Goal: Task Accomplishment & Management: Complete application form

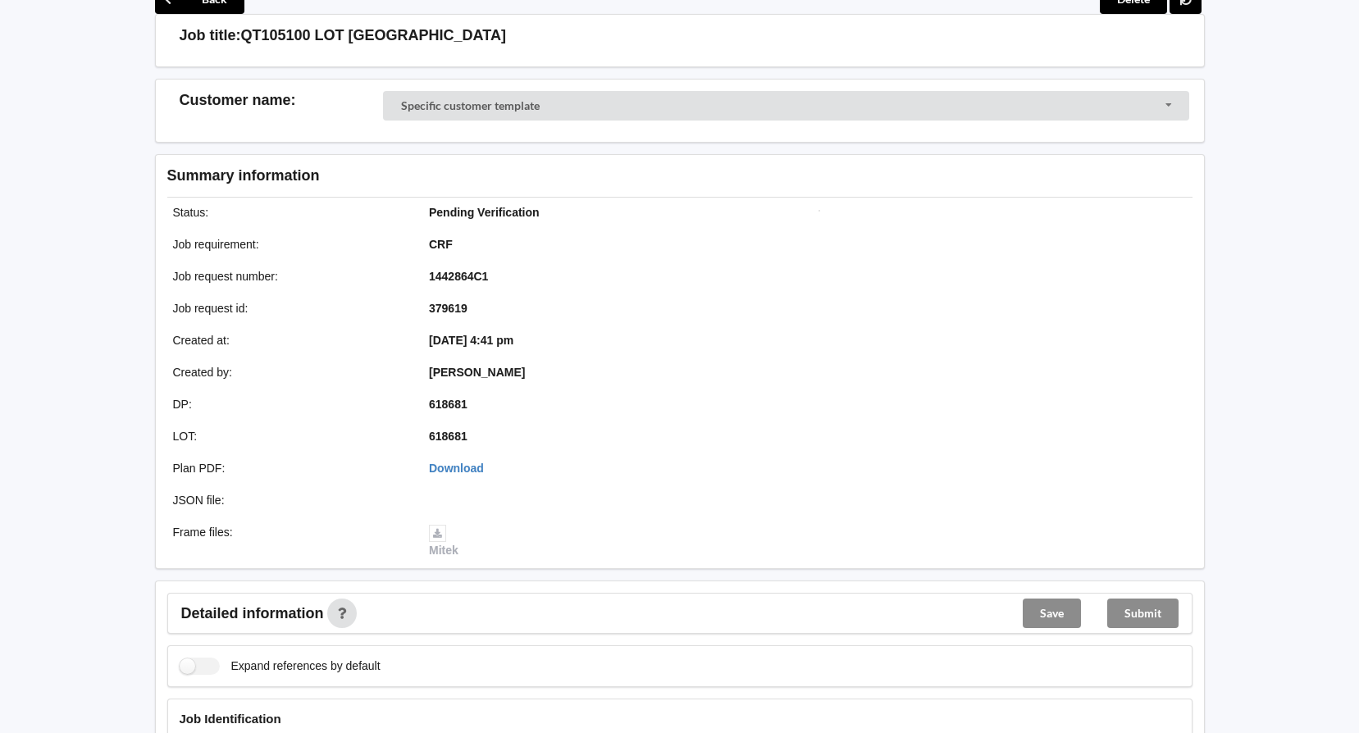
scroll to position [82, 0]
click at [462, 467] on link "Download" at bounding box center [456, 470] width 55 height 13
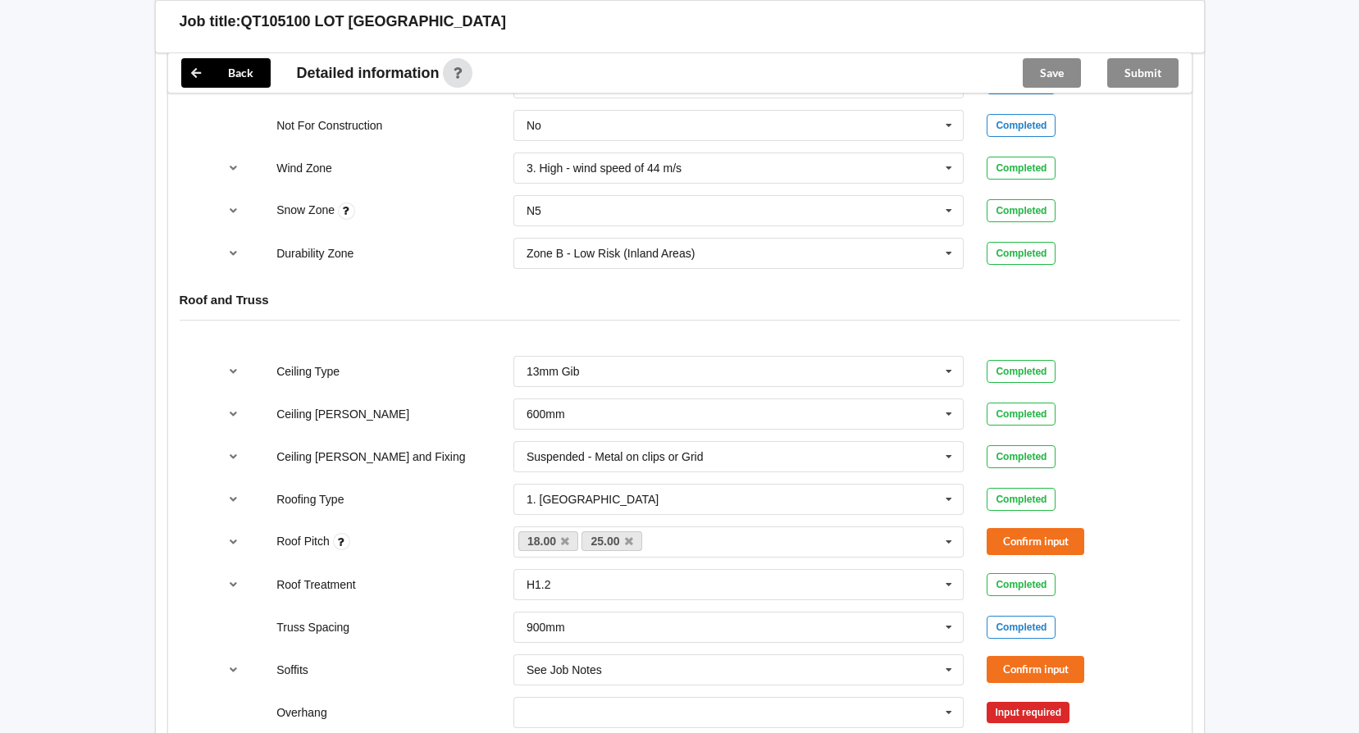
scroll to position [820, 0]
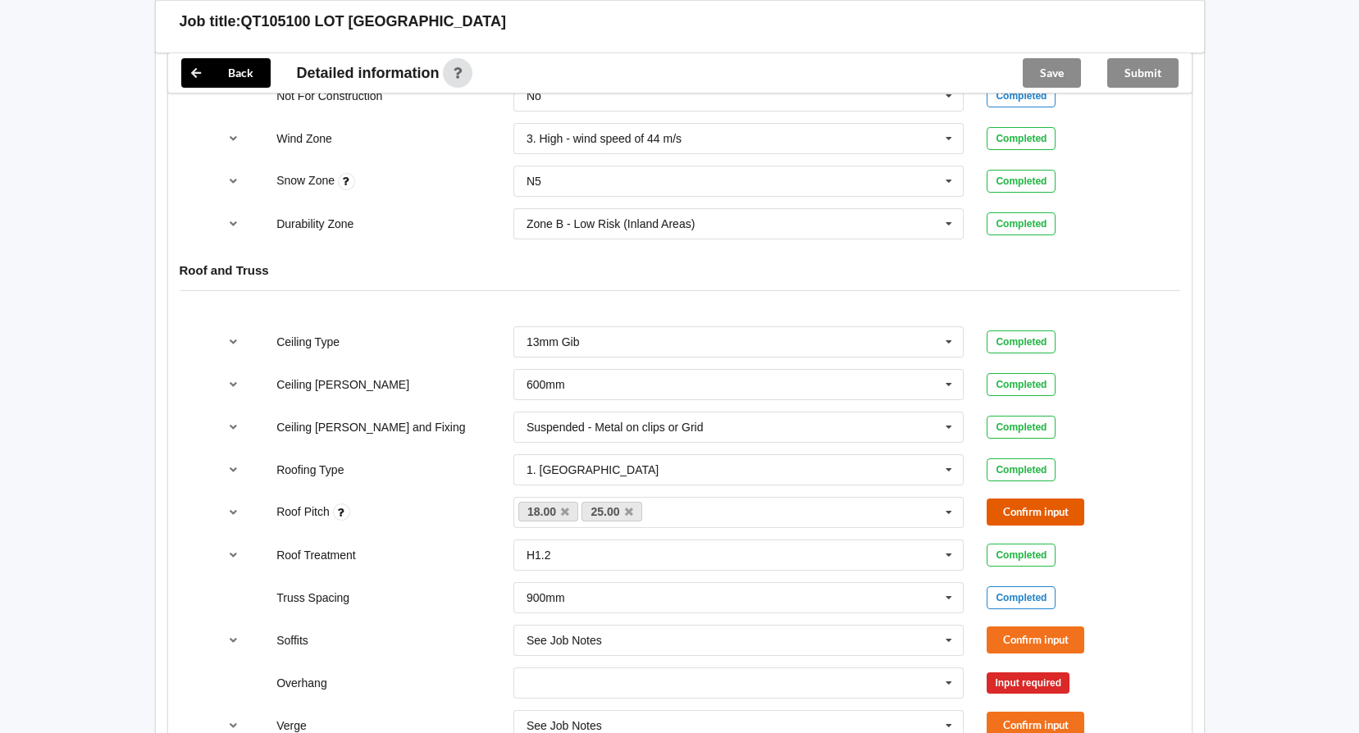
click at [1015, 505] on button "Confirm input" at bounding box center [1036, 512] width 98 height 27
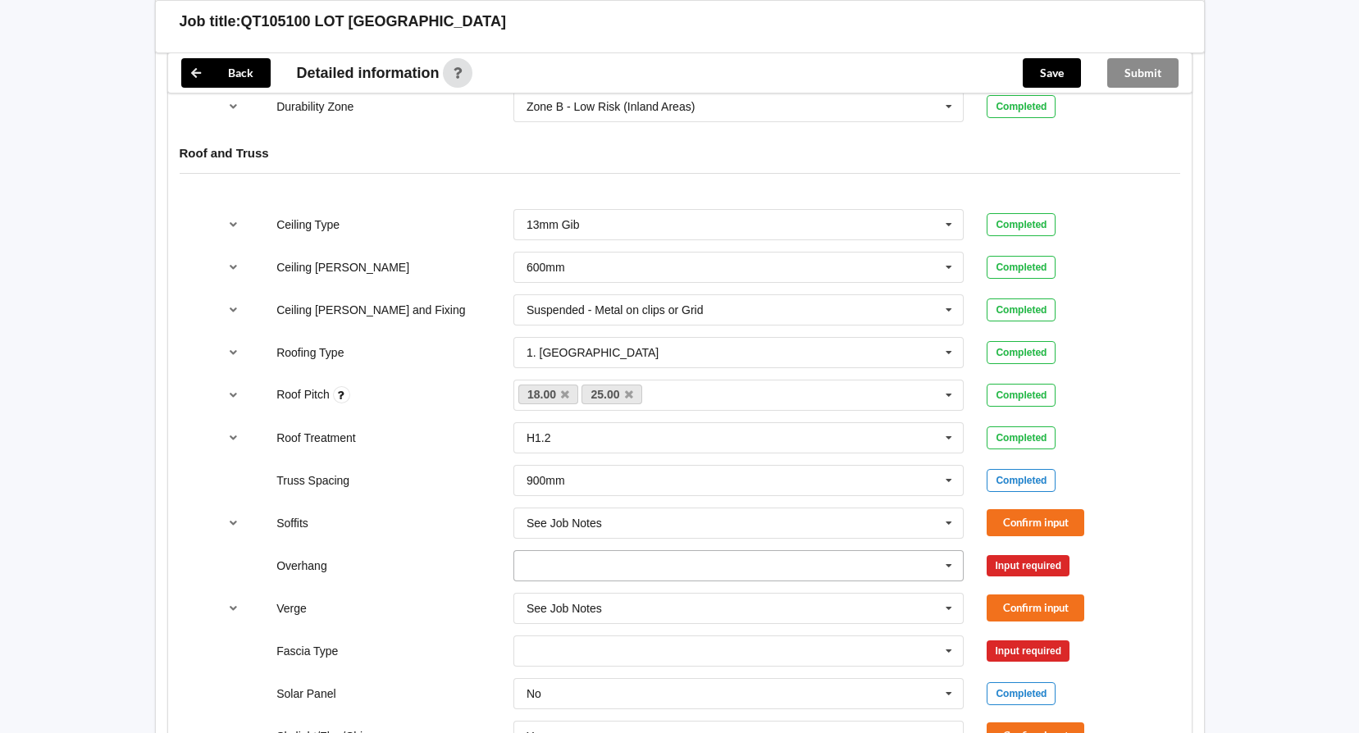
scroll to position [985, 0]
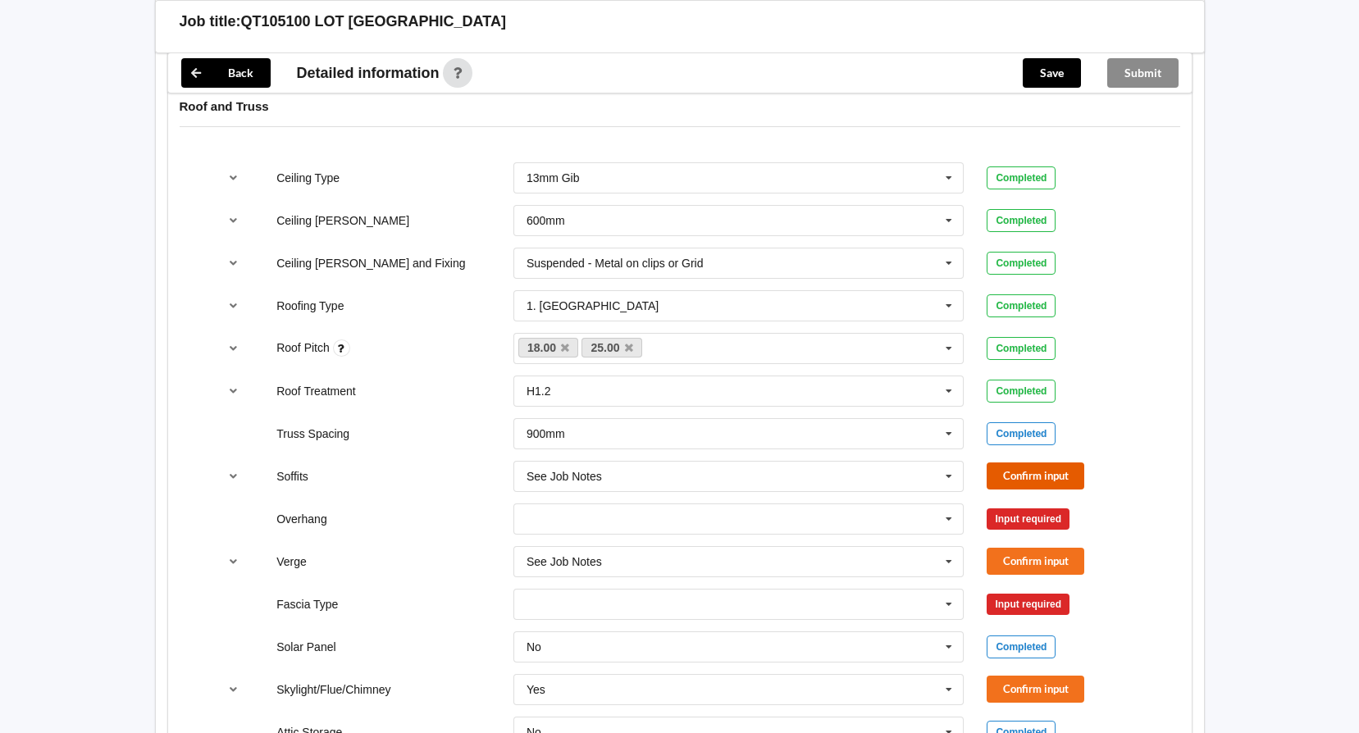
click at [1018, 470] on button "Confirm input" at bounding box center [1036, 476] width 98 height 27
click at [959, 515] on icon at bounding box center [949, 520] width 25 height 30
click at [778, 672] on div "Multiple Values – See As Per Plan" at bounding box center [739, 671] width 450 height 30
click at [1046, 515] on button "Confirm input" at bounding box center [1036, 518] width 98 height 27
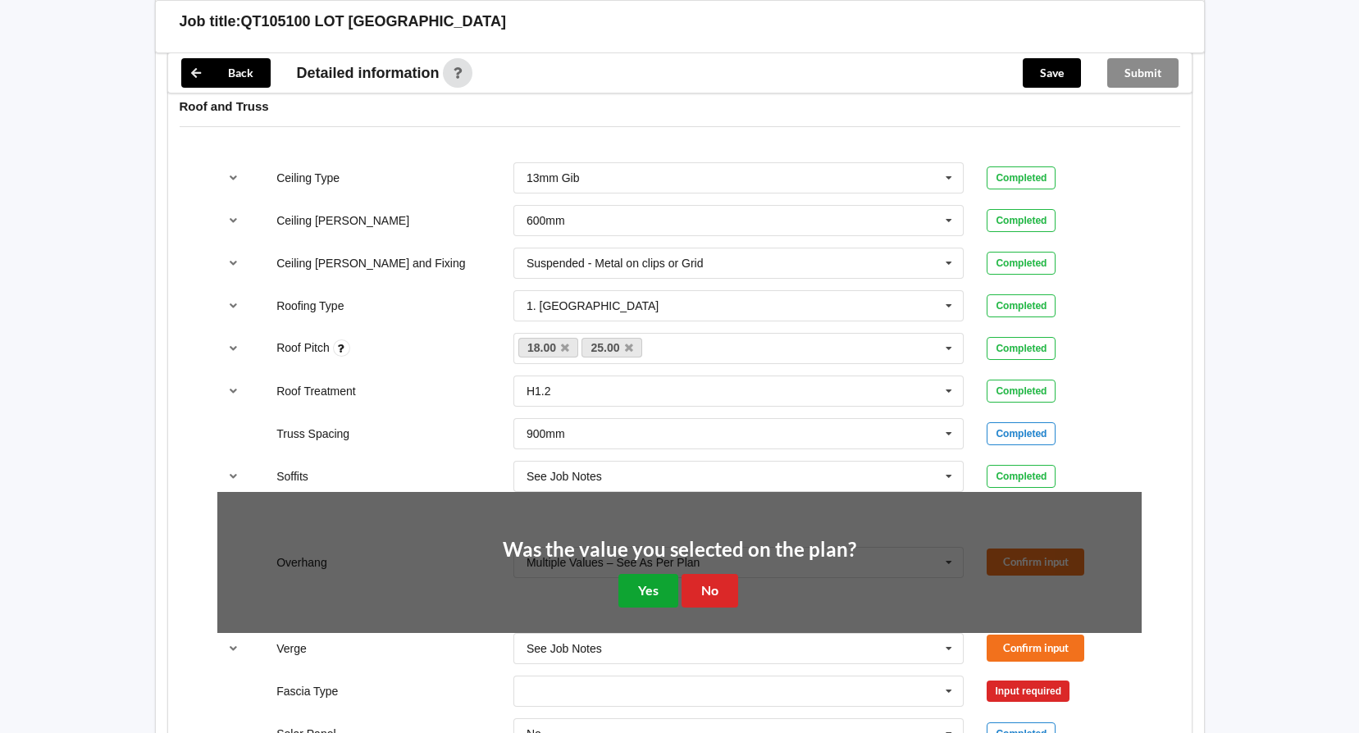
click at [652, 587] on button "Yes" at bounding box center [649, 591] width 60 height 34
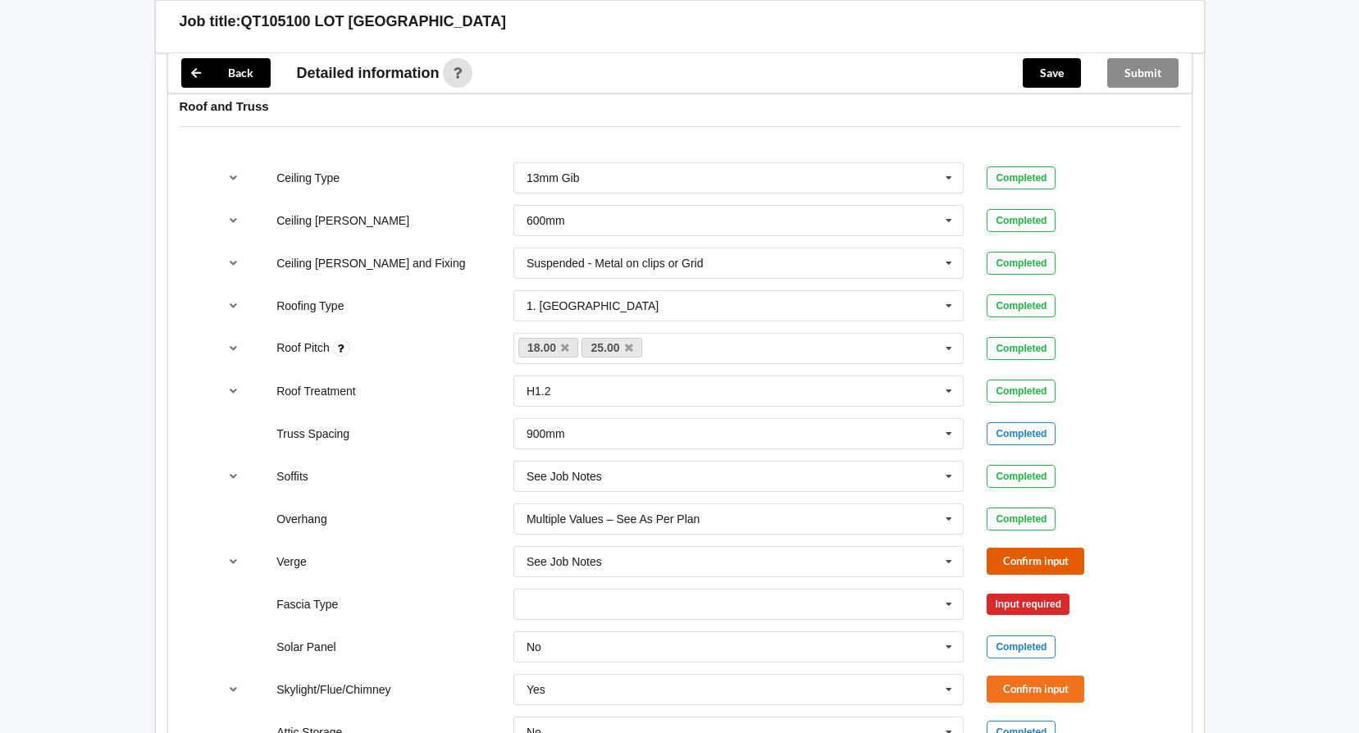
click at [1026, 553] on button "Confirm input" at bounding box center [1036, 561] width 98 height 27
click at [957, 602] on icon at bounding box center [949, 605] width 25 height 30
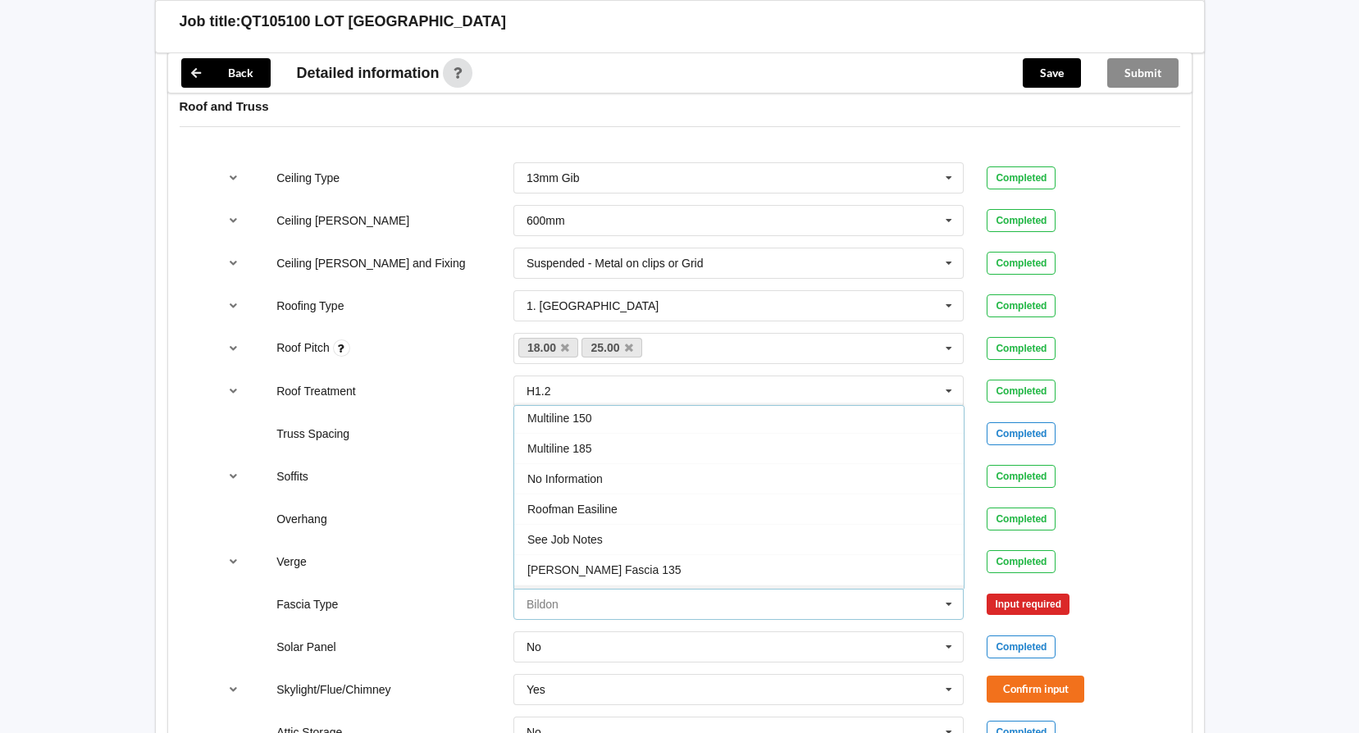
scroll to position [546, 0]
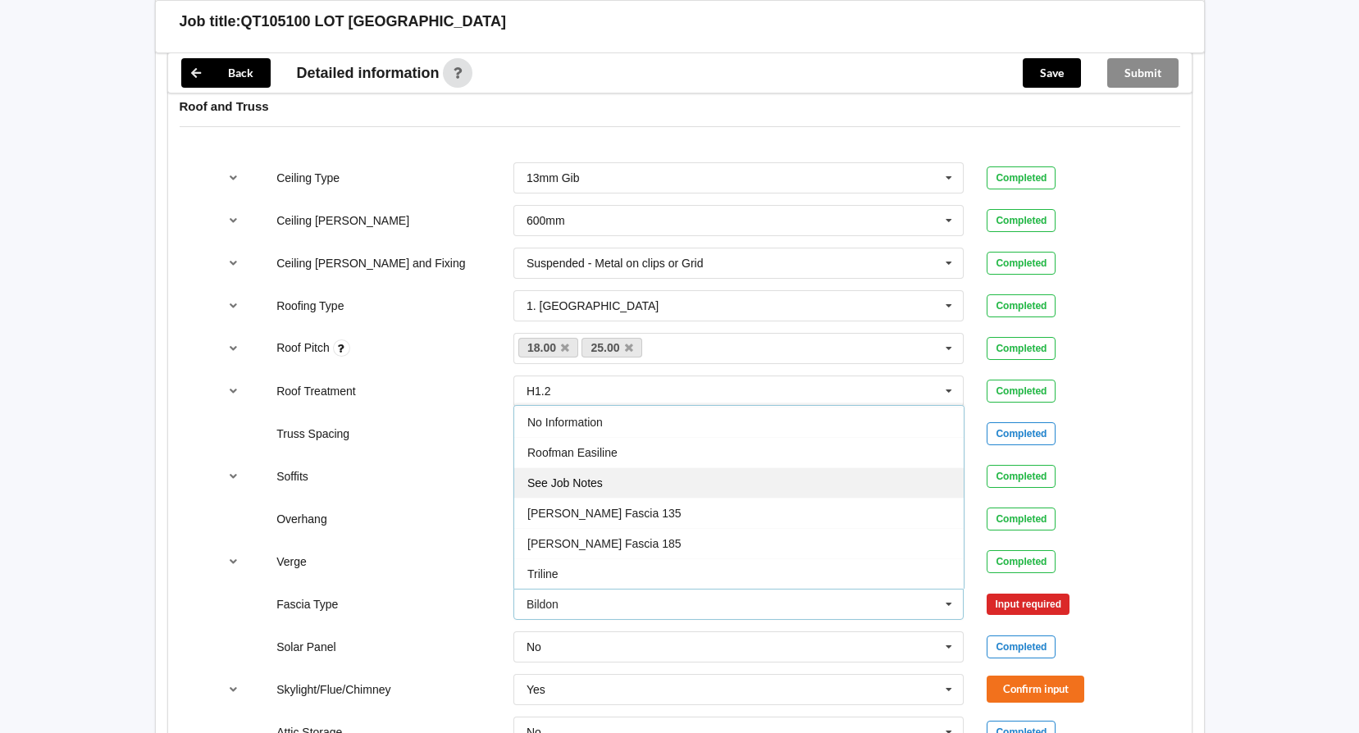
click at [805, 468] on div "See Job Notes" at bounding box center [739, 483] width 450 height 30
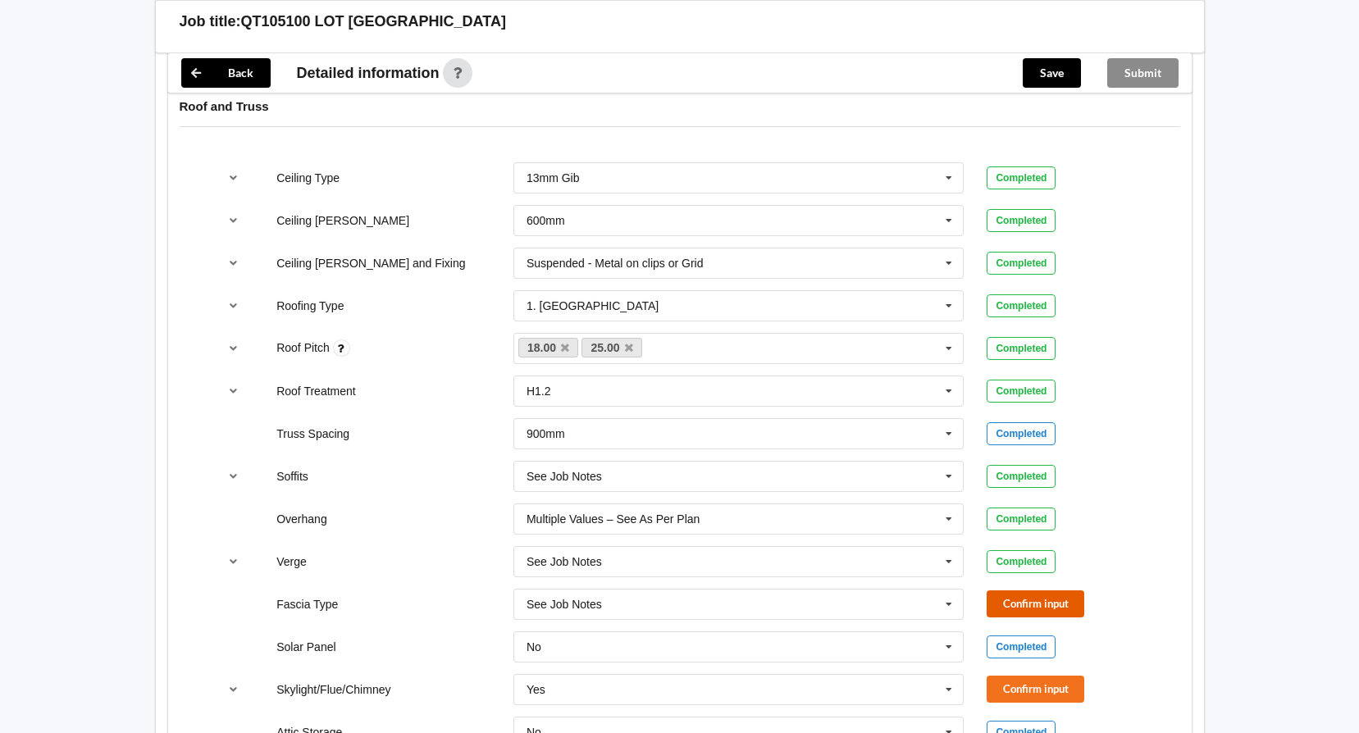
click at [1046, 599] on button "Confirm input" at bounding box center [1036, 604] width 98 height 27
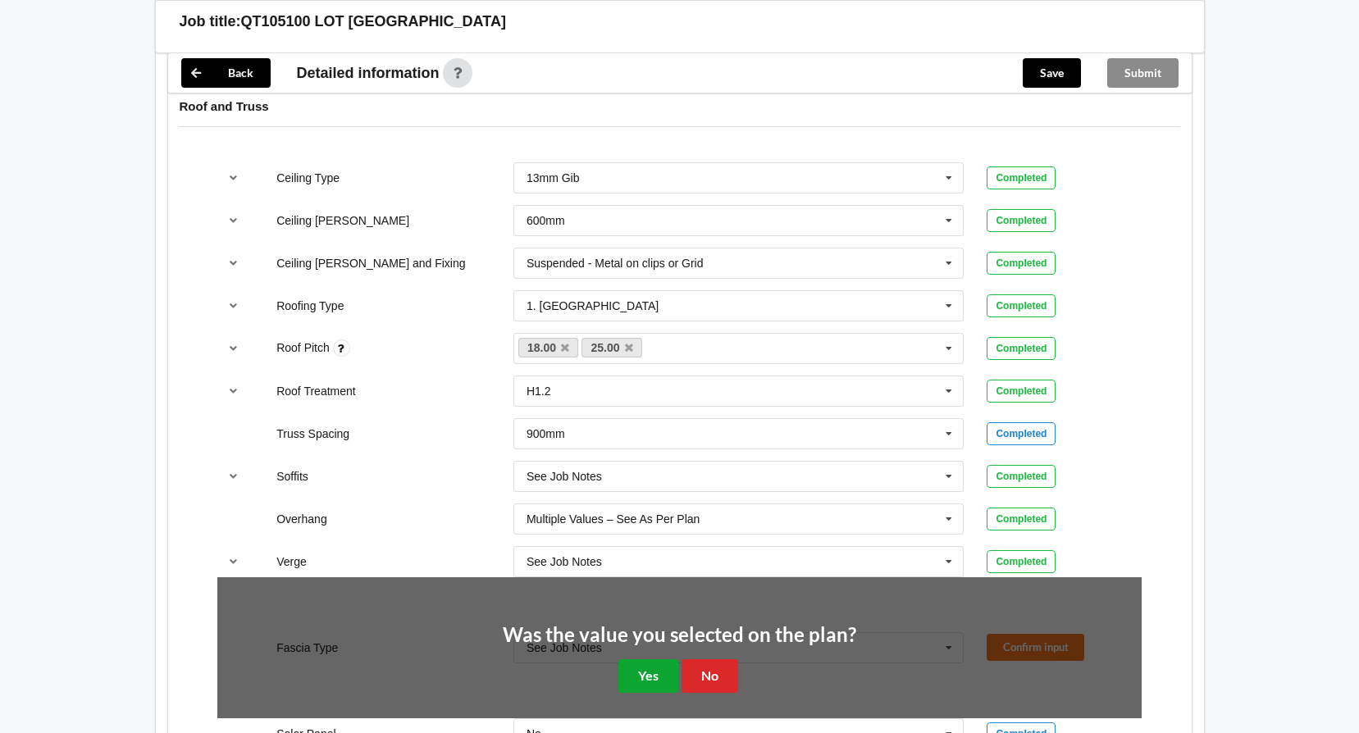
click at [645, 670] on button "Yes" at bounding box center [649, 677] width 60 height 34
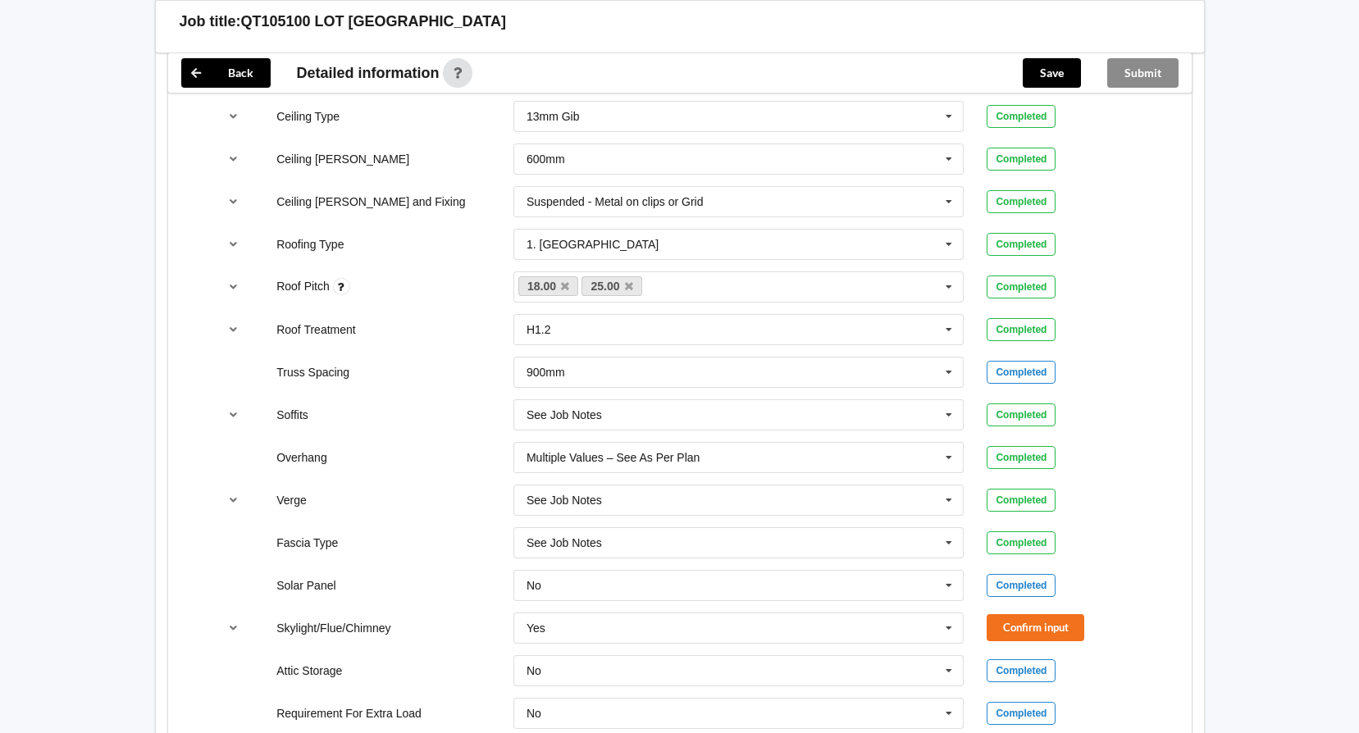
scroll to position [1149, 0]
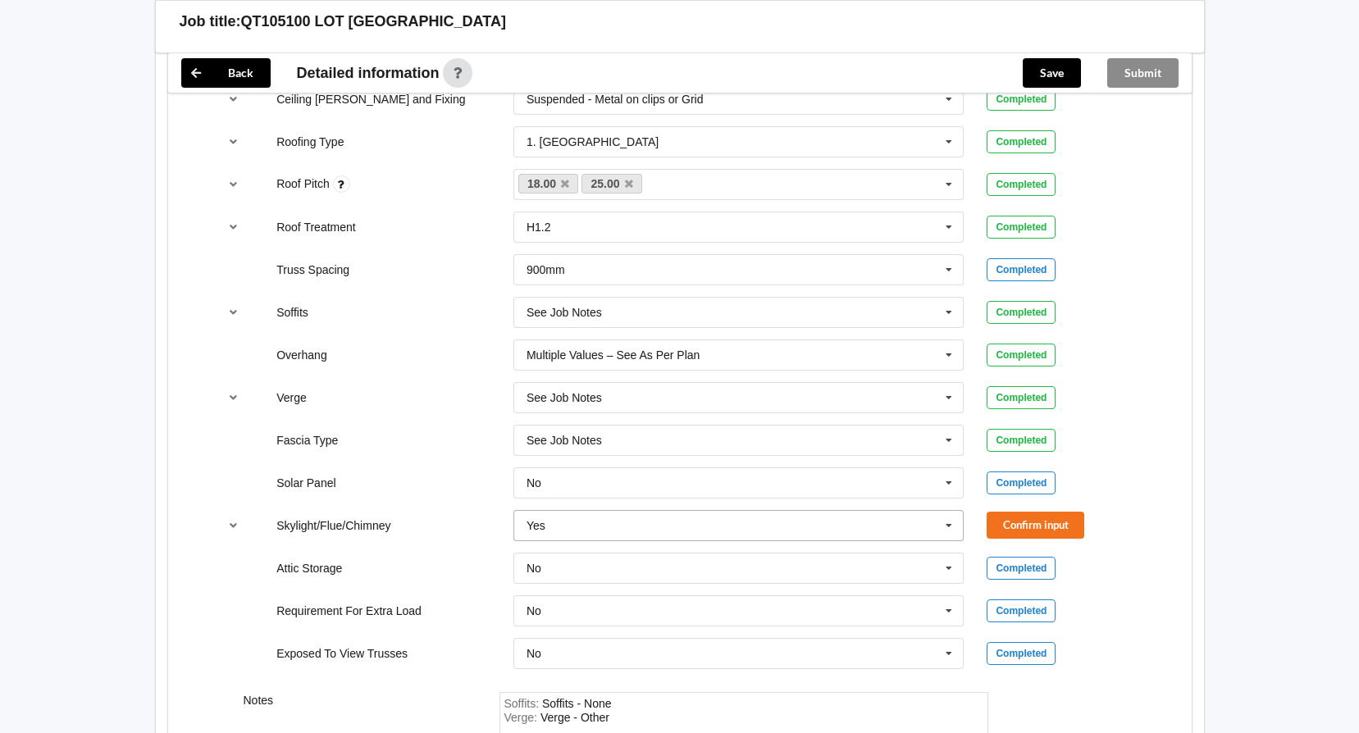
click at [945, 528] on icon at bounding box center [949, 526] width 25 height 30
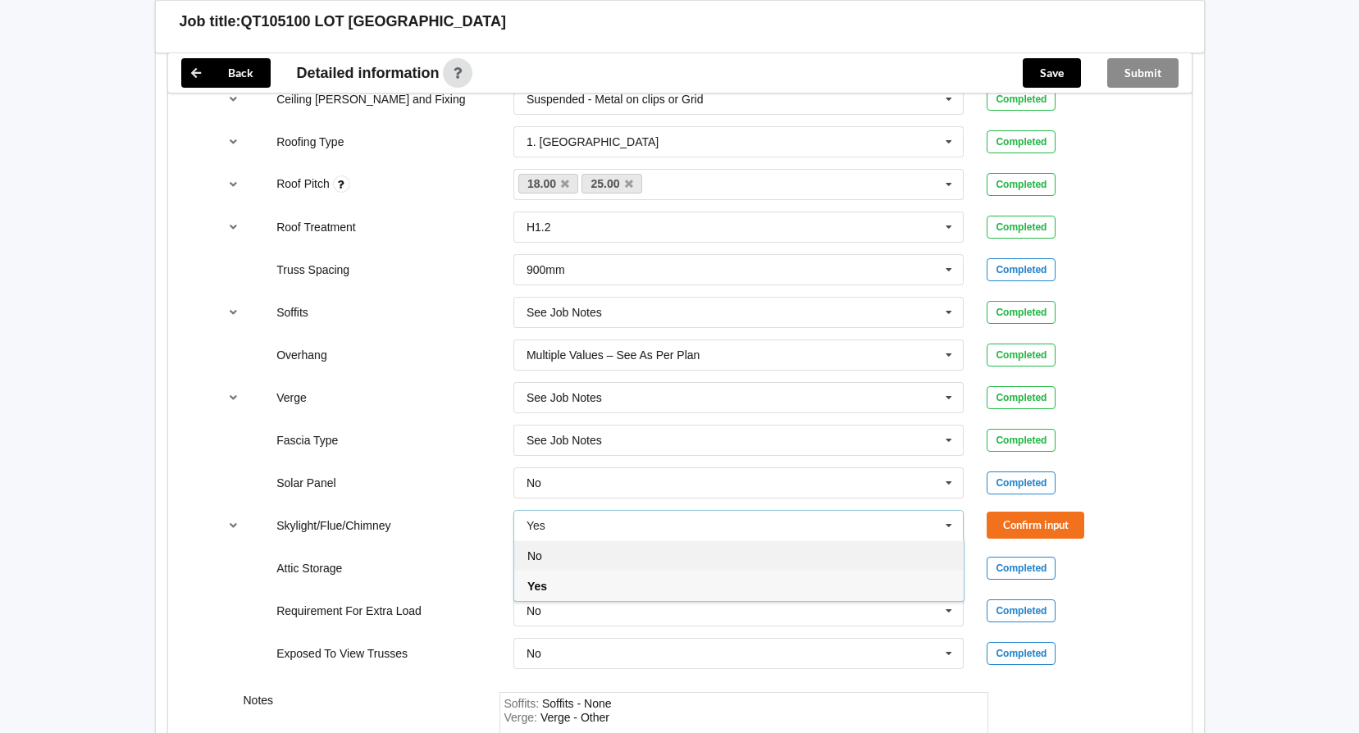
click at [802, 557] on div "No" at bounding box center [739, 556] width 450 height 30
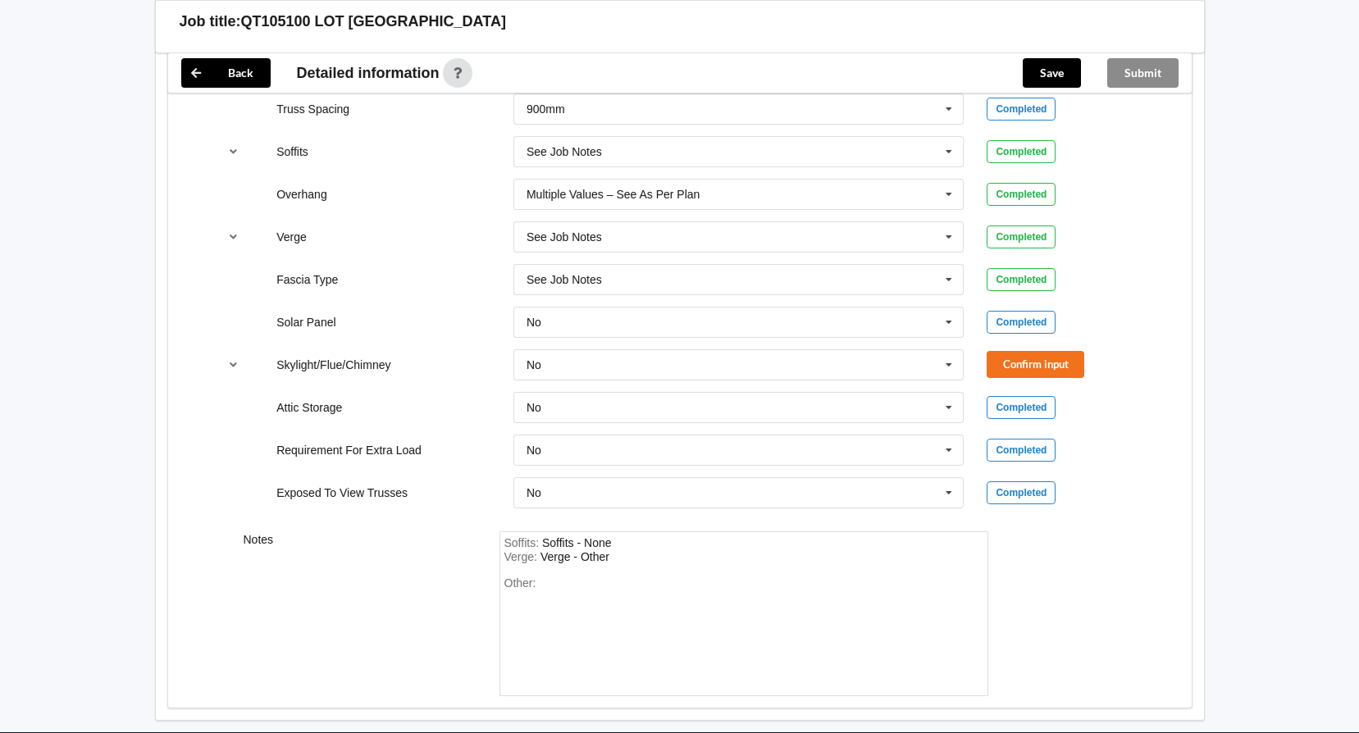
scroll to position [1313, 0]
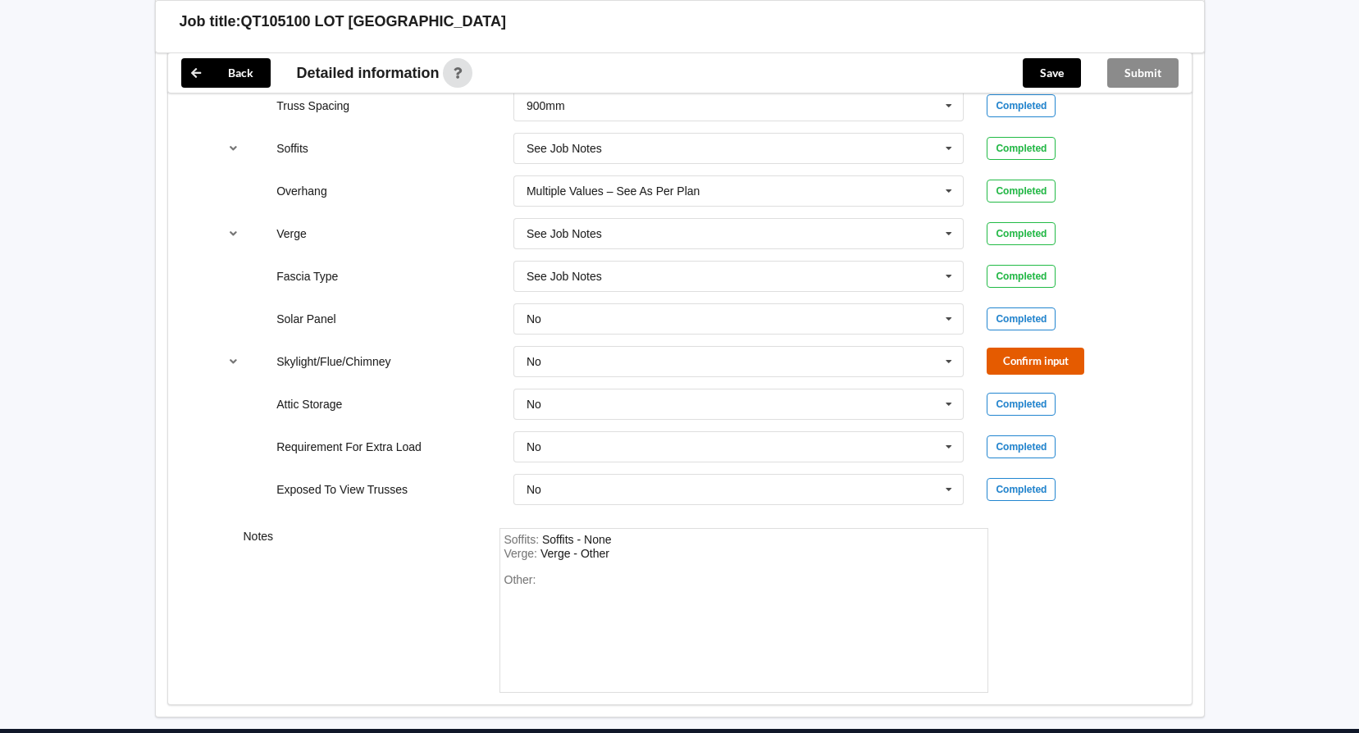
click at [1058, 354] on button "Confirm input" at bounding box center [1036, 361] width 98 height 27
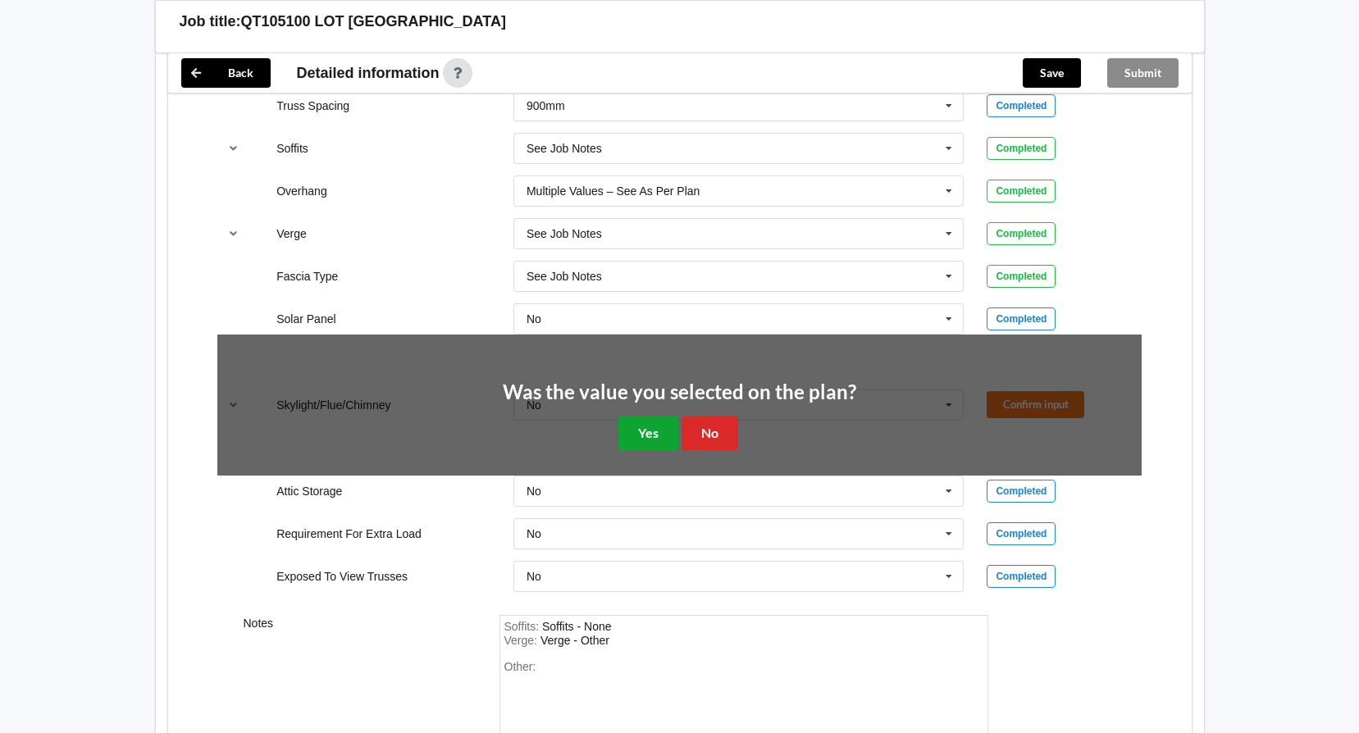
click at [652, 432] on button "Yes" at bounding box center [649, 434] width 60 height 34
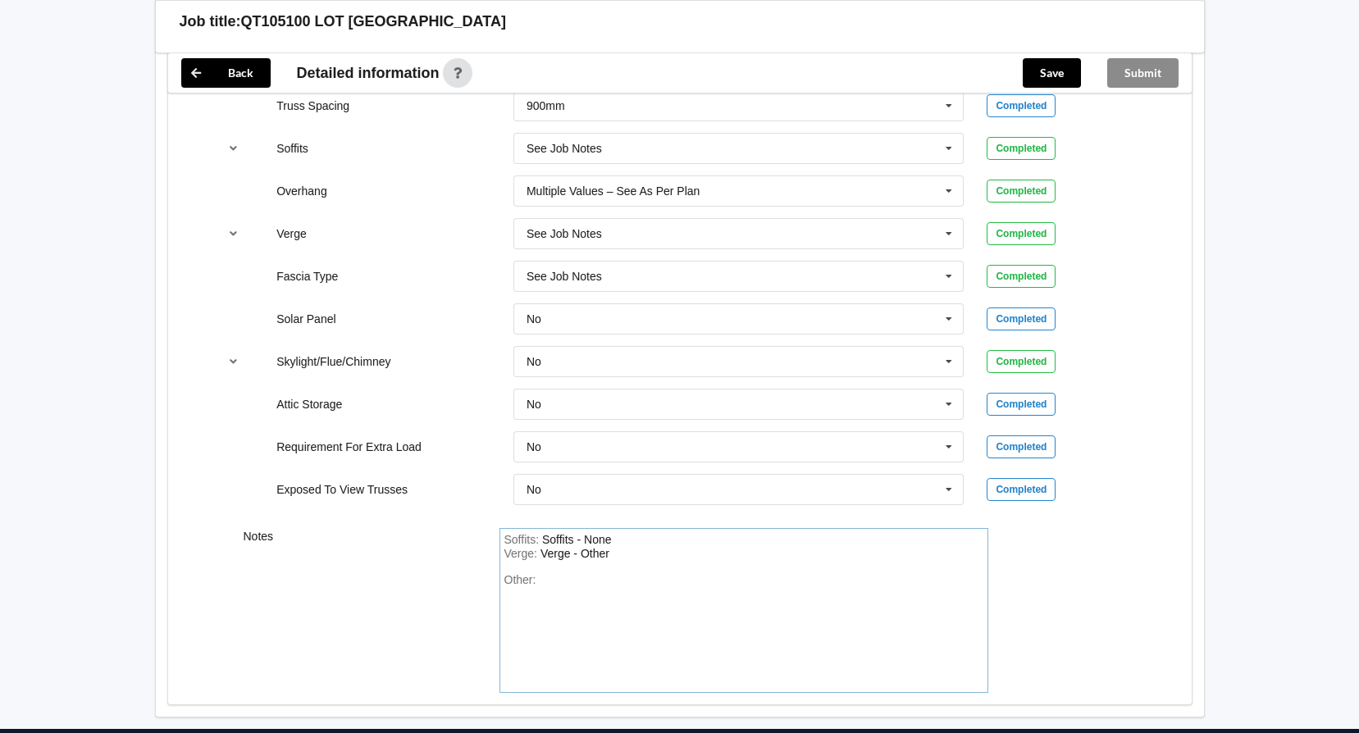
click at [541, 589] on div "Other:" at bounding box center [744, 630] width 479 height 115
click at [1069, 71] on button "Save" at bounding box center [1052, 73] width 58 height 30
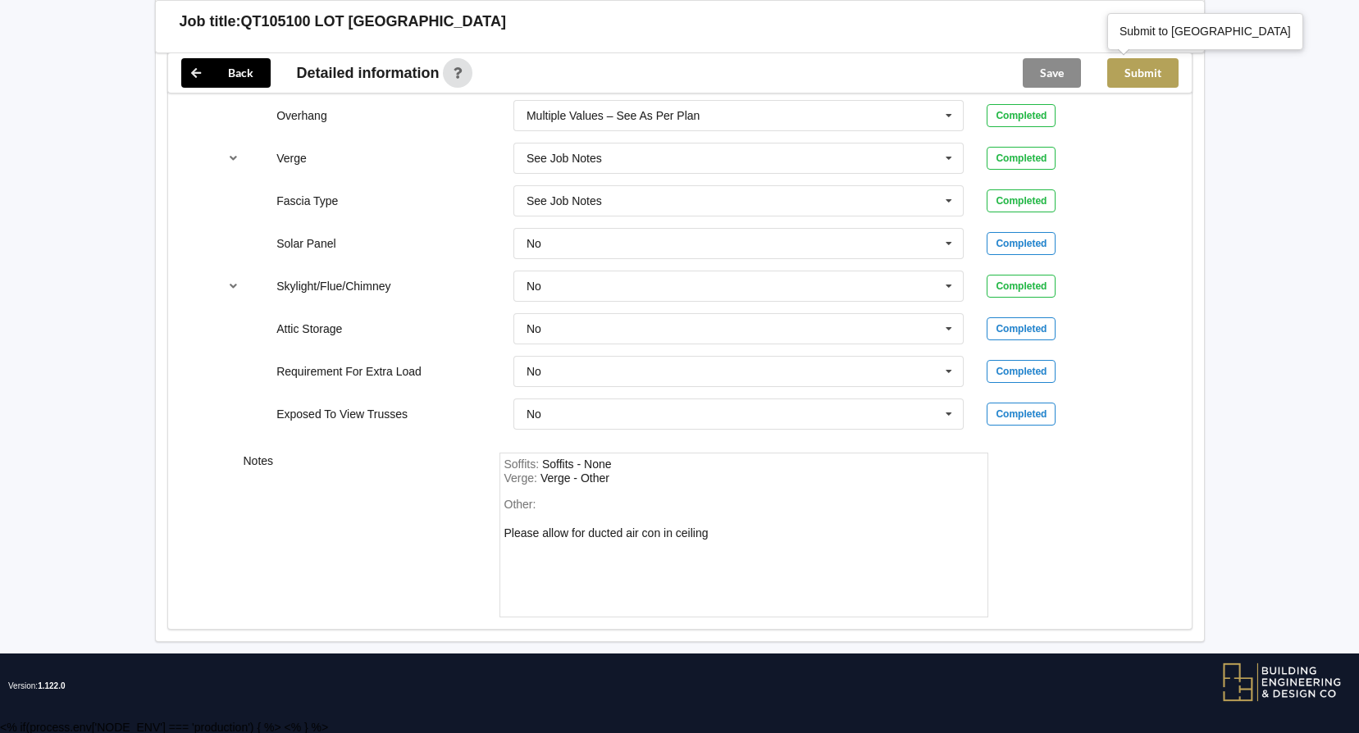
click at [1141, 71] on button "Submit" at bounding box center [1143, 73] width 71 height 30
